Goal: Task Accomplishment & Management: Manage account settings

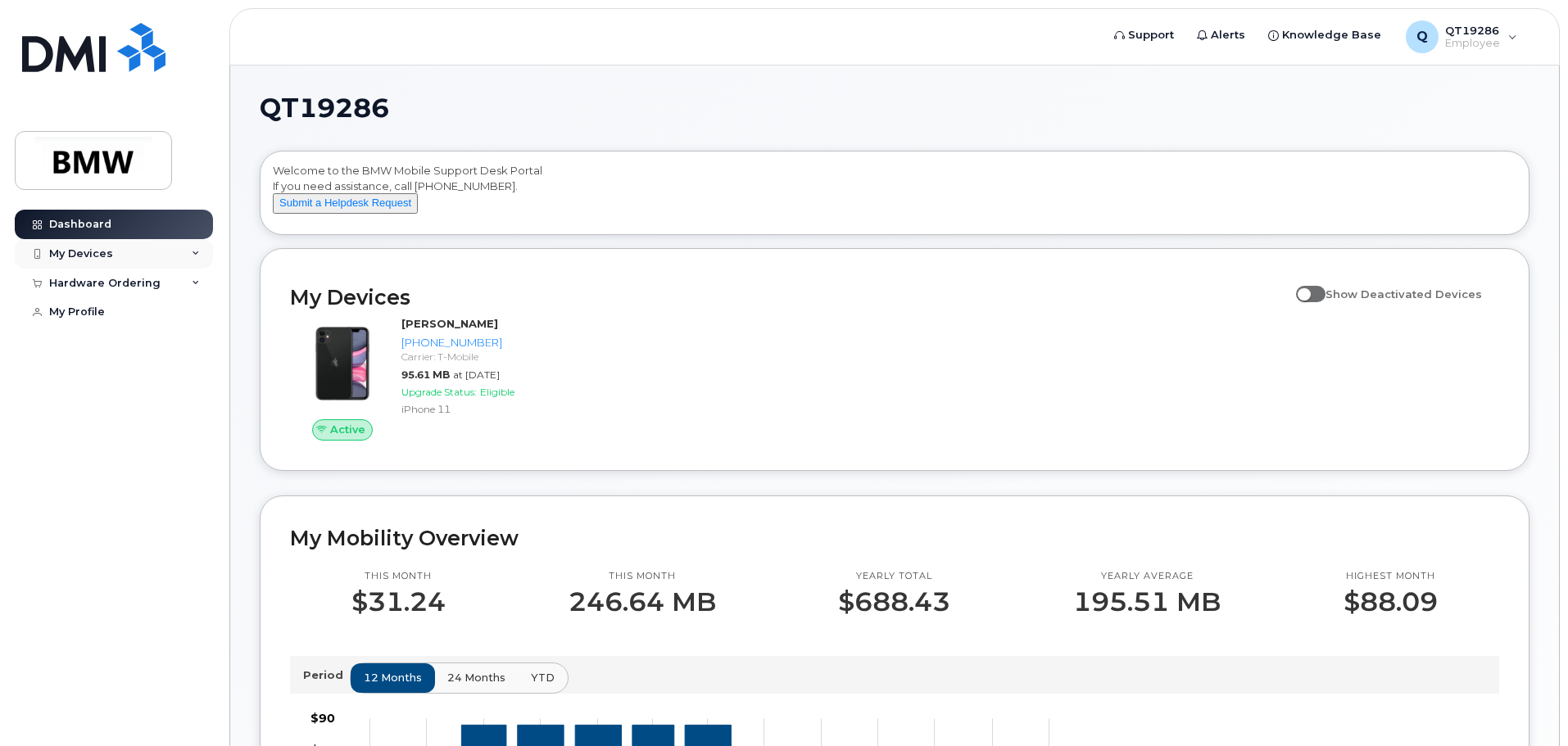
click at [190, 252] on div "My Devices" at bounding box center [113, 253] width 198 height 30
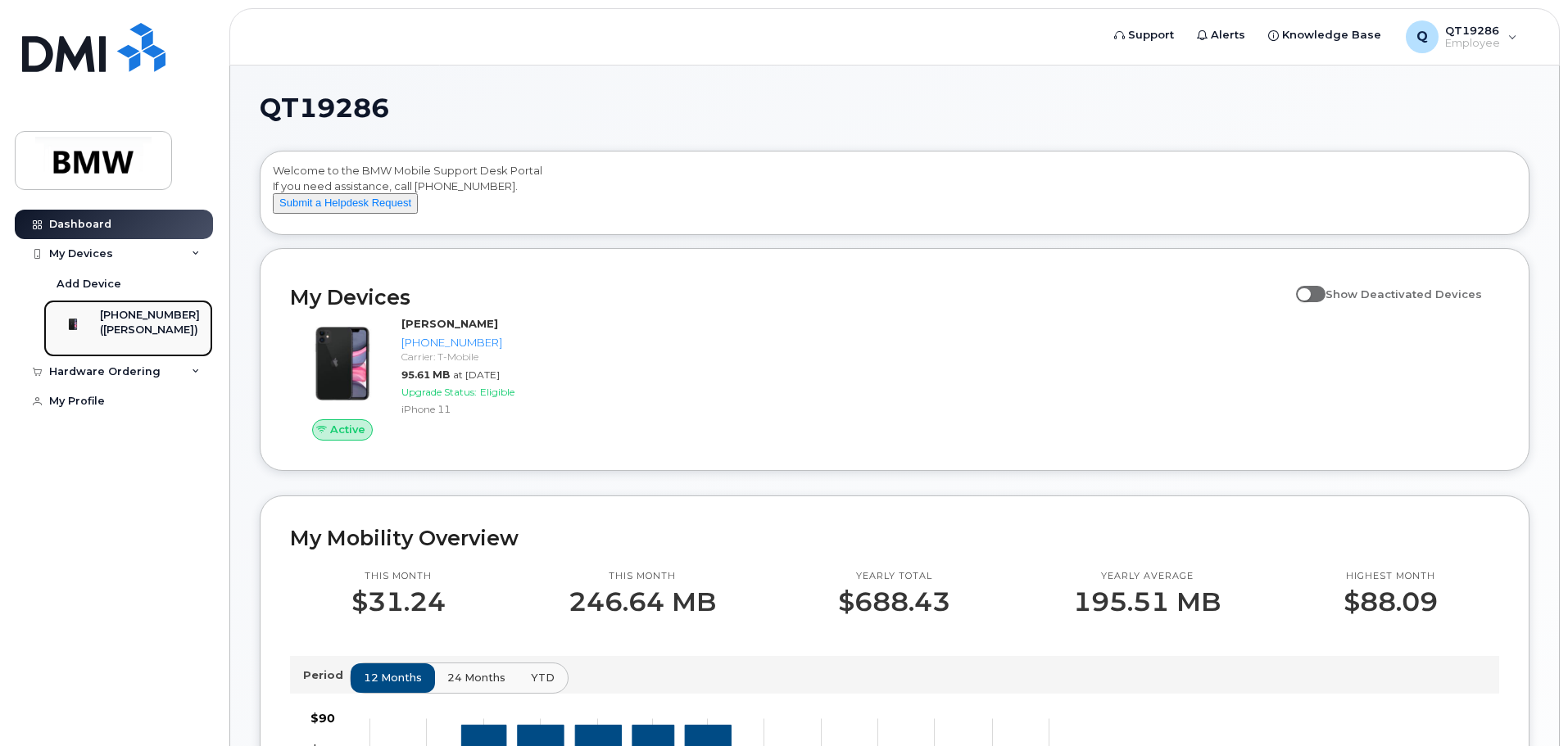
click at [154, 324] on div "([PERSON_NAME])" at bounding box center [149, 329] width 99 height 14
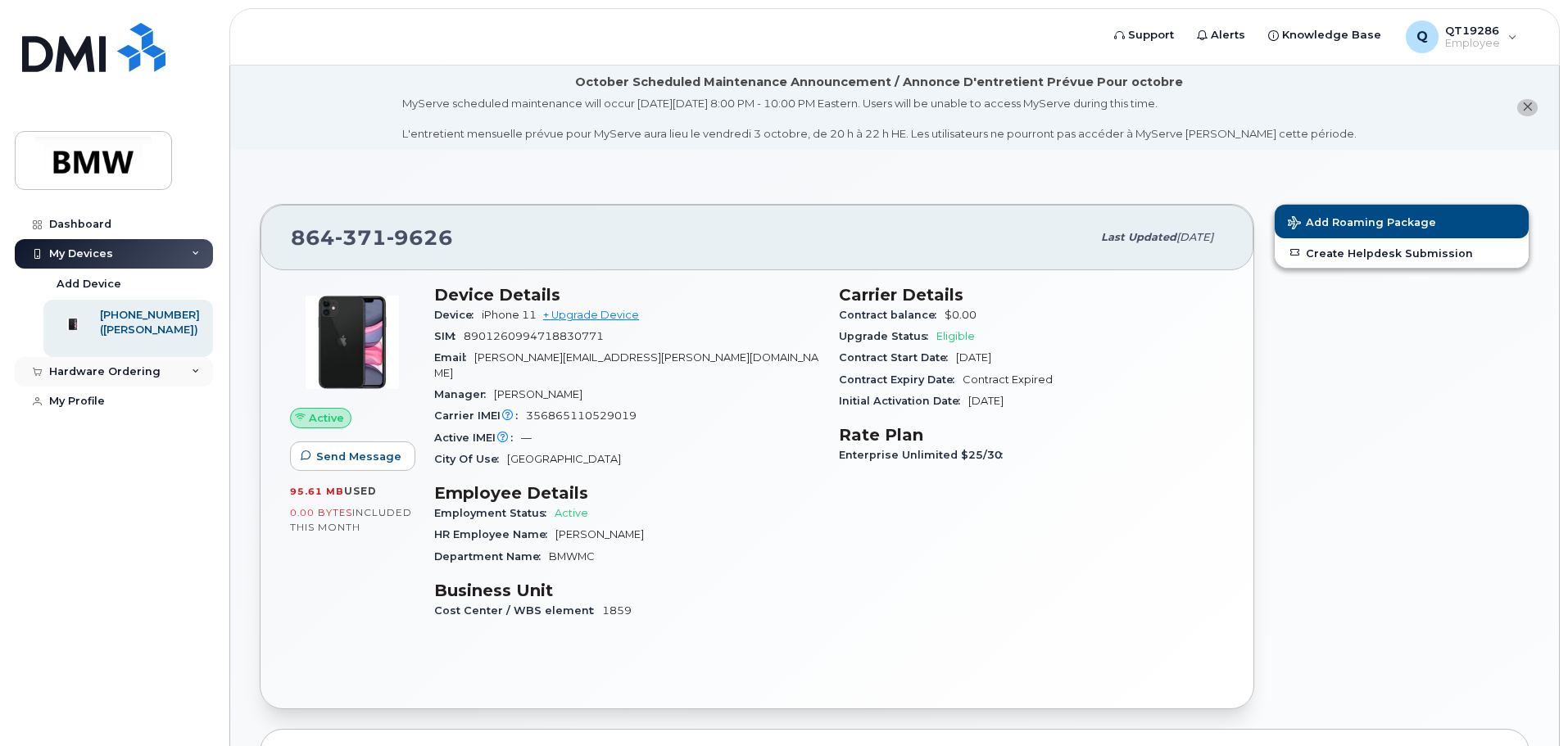
click at [197, 376] on icon at bounding box center [195, 372] width 9 height 9
click at [105, 448] on link "My Profile" at bounding box center [113, 432] width 198 height 30
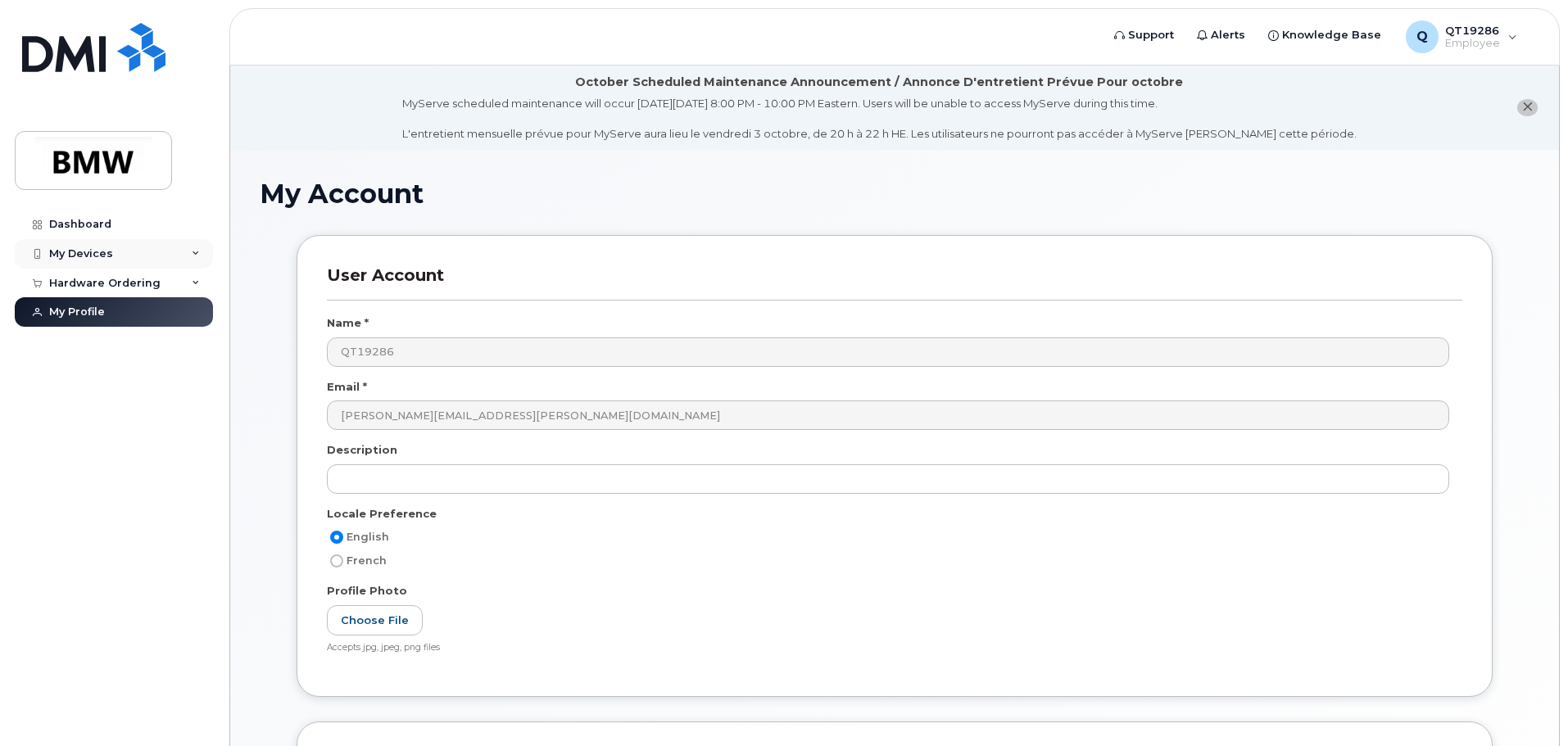
click at [203, 254] on div "My Devices" at bounding box center [113, 253] width 198 height 30
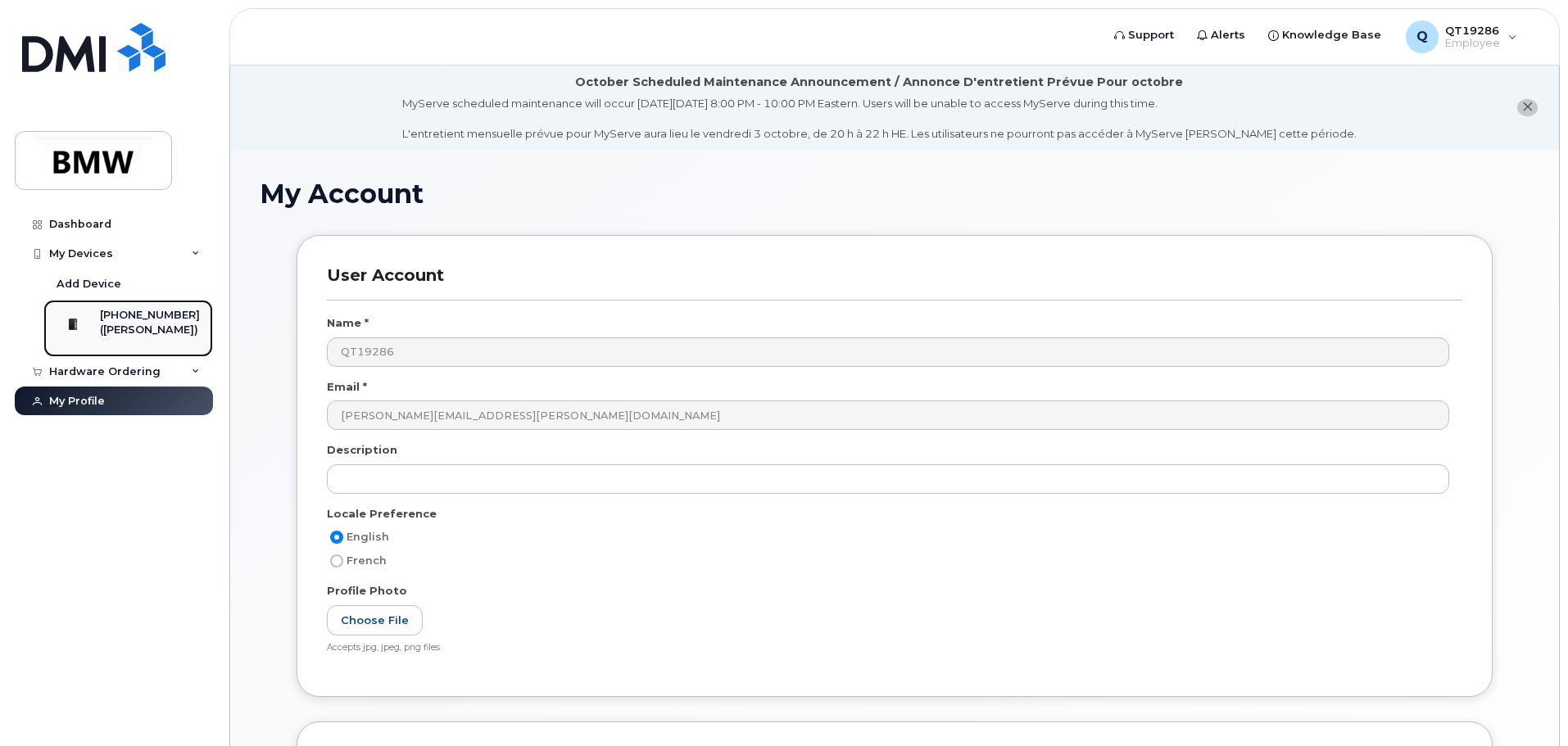
click at [172, 320] on div "[PHONE_NUMBER]" at bounding box center [149, 315] width 99 height 14
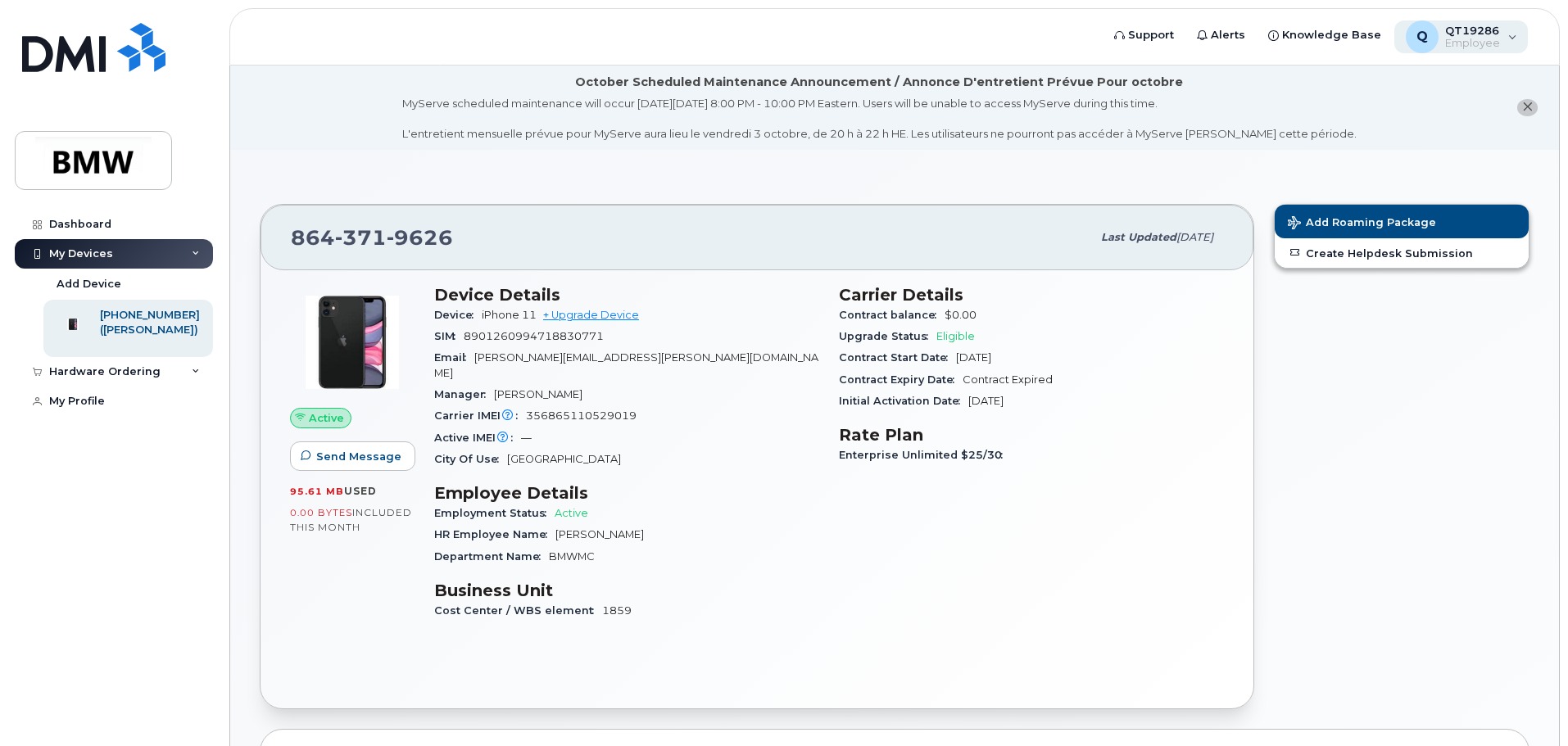
click at [1513, 37] on div "Q QT19286 Employee" at bounding box center [1462, 36] width 134 height 33
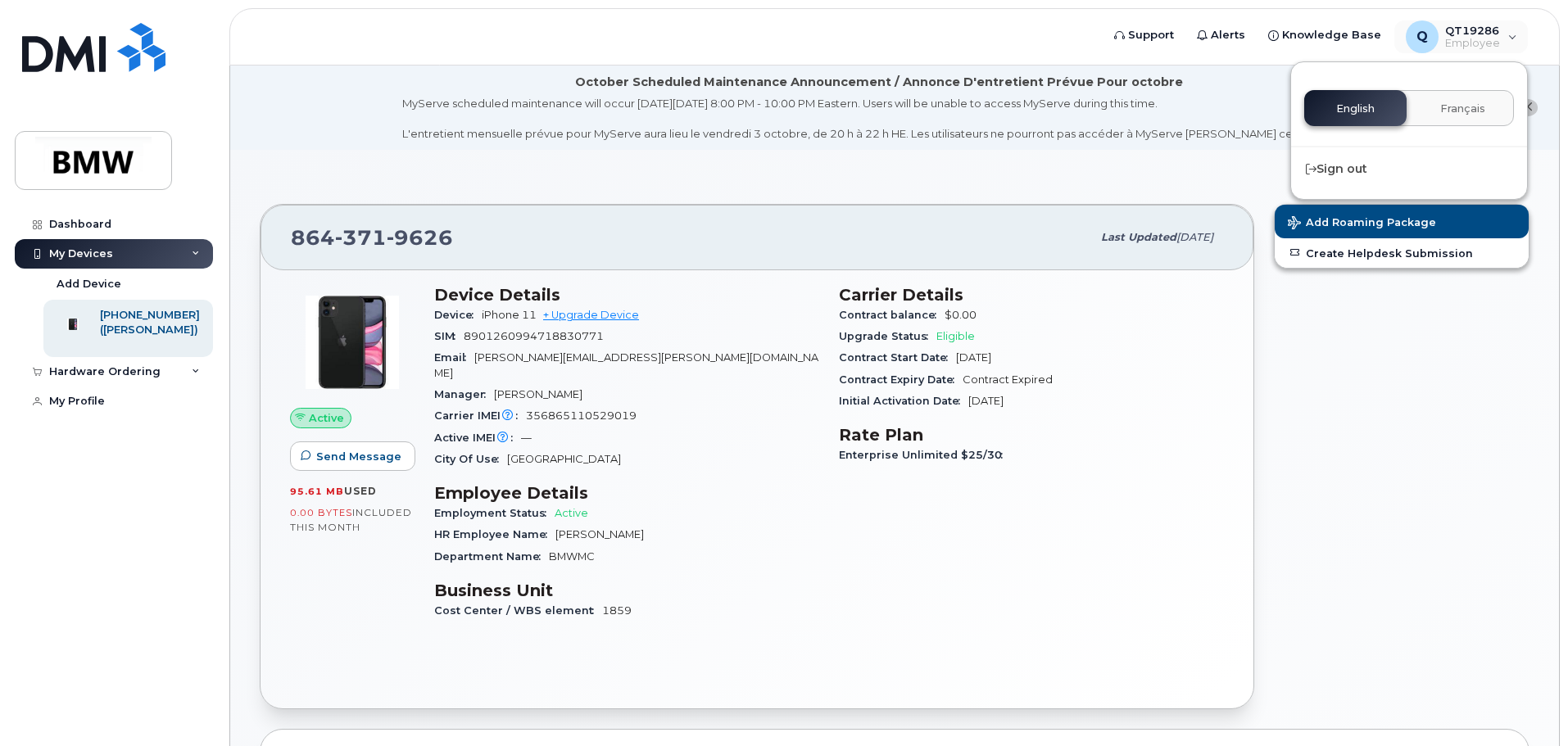
click at [525, 31] on header "Support Alerts Knowledge Base Q QT19286 Employee English Français Sign out" at bounding box center [894, 37] width 1331 height 57
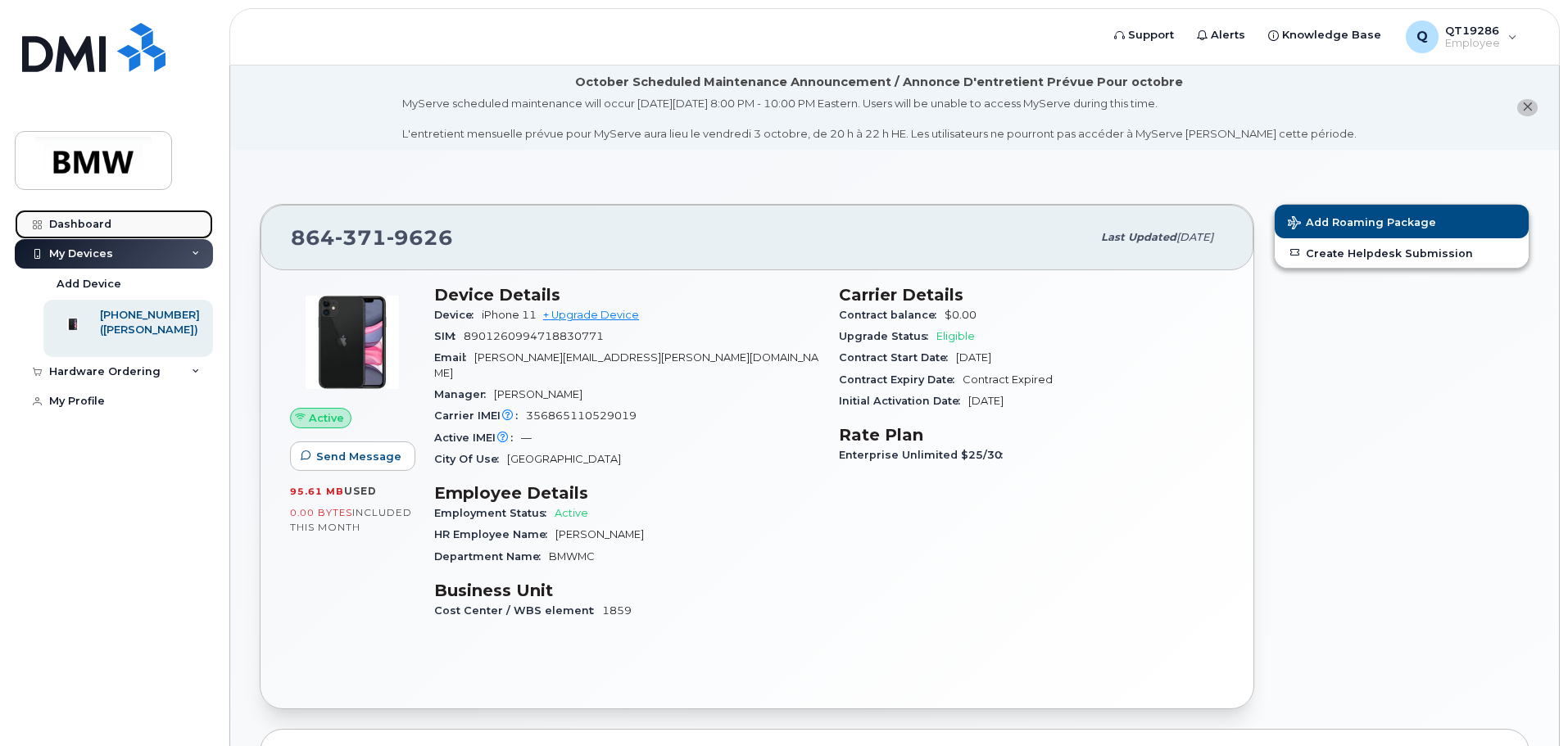
click at [96, 220] on div "Dashboard" at bounding box center [79, 225] width 62 height 13
